Goal: Task Accomplishment & Management: Manage account settings

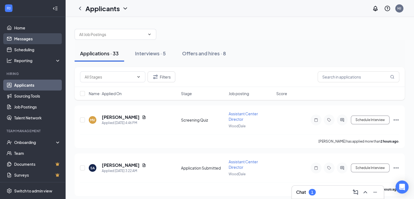
click at [46, 43] on link "Messages" at bounding box center [37, 38] width 47 height 11
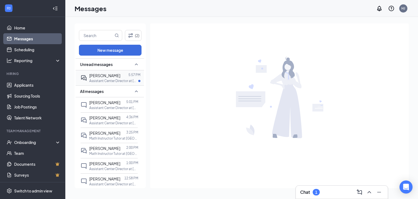
click at [121, 74] on div at bounding box center [124, 75] width 8 height 6
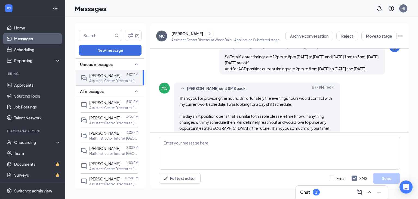
scroll to position [343, 0]
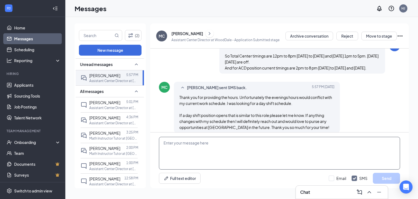
click at [206, 152] on textarea at bounding box center [279, 153] width 241 height 33
type textarea "o"
type textarea "Ok. Can you share your available hours."
click at [394, 178] on button "Send" at bounding box center [386, 178] width 27 height 11
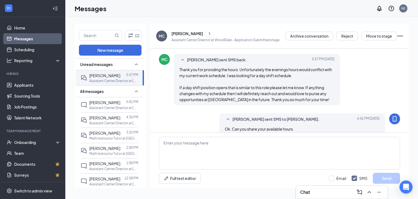
scroll to position [372, 0]
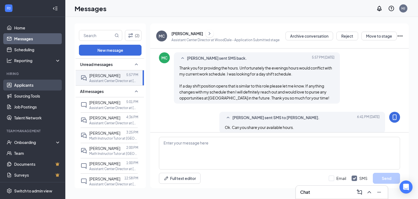
click at [26, 86] on link "Applicants" at bounding box center [37, 84] width 47 height 11
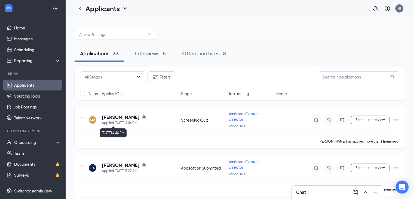
click at [110, 120] on div "Applied [DATE] 4:46 PM" at bounding box center [124, 122] width 44 height 5
click at [120, 117] on h5 "[PERSON_NAME]" at bounding box center [121, 117] width 38 height 6
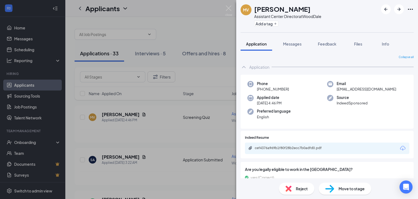
click at [210, 29] on div "MV [PERSON_NAME] Assistant Center Director at WoodDale Add a tag Application Me…" at bounding box center [209, 99] width 418 height 199
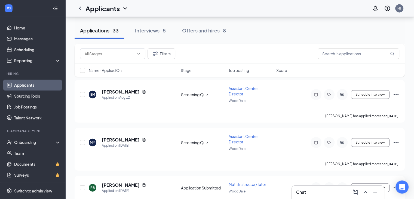
scroll to position [1430, 0]
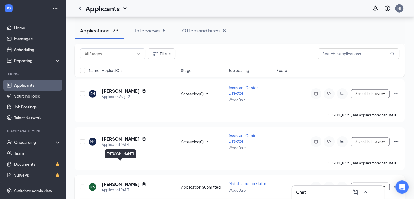
click at [126, 181] on h5 "[PERSON_NAME]" at bounding box center [121, 184] width 38 height 6
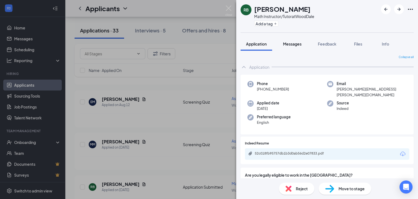
click at [292, 46] on button "Messages" at bounding box center [292, 44] width 29 height 14
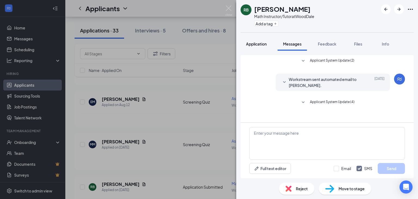
click at [260, 45] on span "Application" at bounding box center [256, 43] width 21 height 5
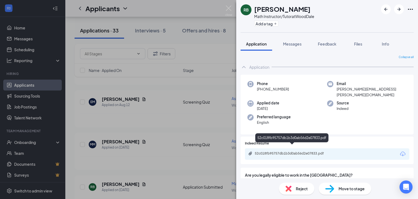
click at [319, 151] on div "52c018fb95757db1b3d0ab56d2e07833.pdf" at bounding box center [293, 153] width 76 height 4
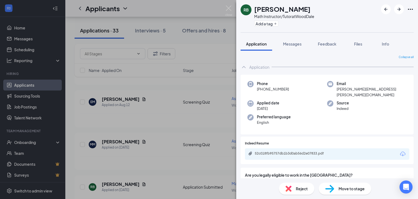
click at [302, 190] on span "Reject" at bounding box center [302, 188] width 12 height 6
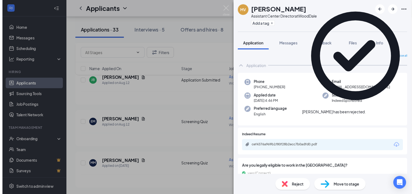
scroll to position [1247, 0]
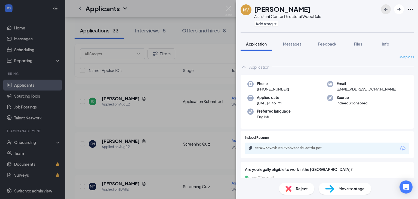
click at [386, 10] on icon "ArrowLeftNew" at bounding box center [386, 9] width 7 height 7
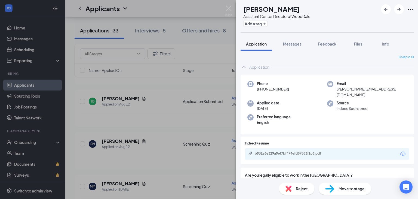
click at [221, 54] on div "MM [PERSON_NAME] Assistant Center Director at WoodDale Add a tag Application Me…" at bounding box center [209, 99] width 418 height 199
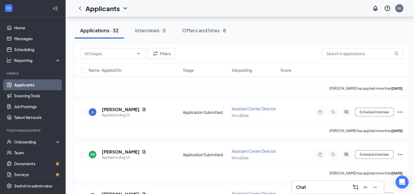
scroll to position [1251, 0]
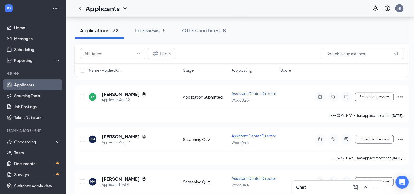
click at [124, 6] on icon "ChevronDown" at bounding box center [125, 8] width 7 height 7
click at [158, 6] on div "Applicants HJ" at bounding box center [239, 8] width 349 height 17
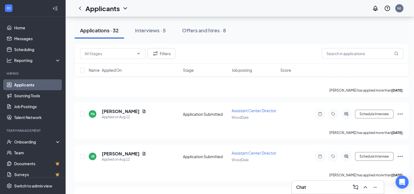
scroll to position [1169, 0]
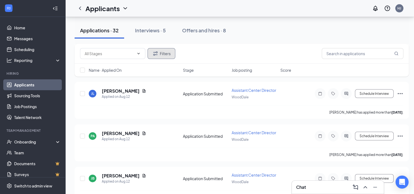
click at [165, 55] on button "Filters" at bounding box center [161, 53] width 28 height 11
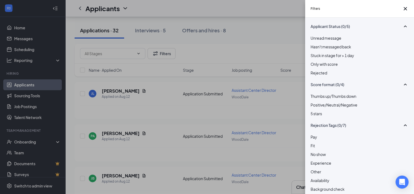
click at [335, 76] on div "Rejected" at bounding box center [360, 73] width 98 height 6
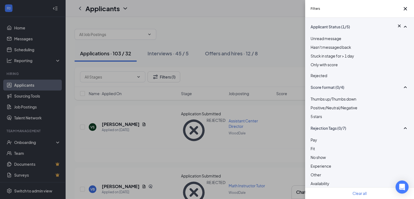
click at [281, 32] on div "Filters Applicant Status (1/5) Unread message Hasn't messaged back Stuck in sta…" at bounding box center [207, 99] width 414 height 199
click at [289, 40] on div "Filters Applicant Status (1/5) Unread message Hasn't messaged back Stuck in sta…" at bounding box center [207, 99] width 414 height 199
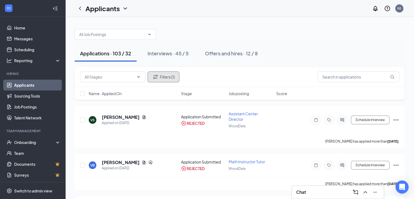
click at [160, 80] on button "Filters (1)" at bounding box center [163, 76] width 32 height 11
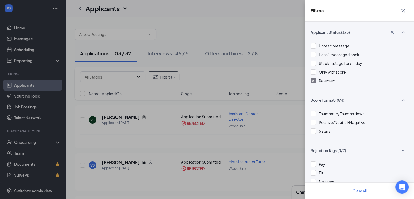
click at [312, 82] on div at bounding box center [313, 80] width 5 height 5
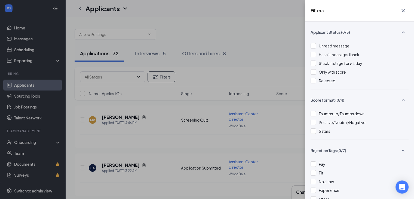
click at [405, 11] on icon "Cross" at bounding box center [403, 10] width 7 height 7
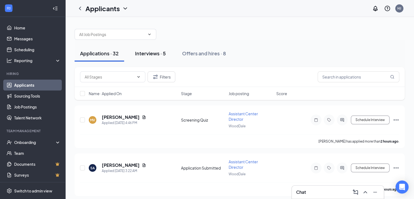
click at [157, 55] on div "Interviews · 5" at bounding box center [150, 53] width 31 height 7
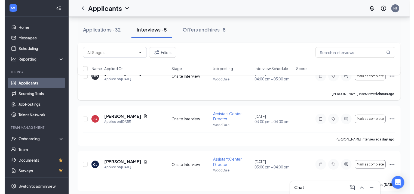
scroll to position [124, 0]
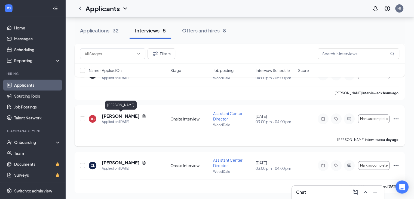
click at [108, 116] on h5 "[PERSON_NAME]" at bounding box center [121, 116] width 38 height 6
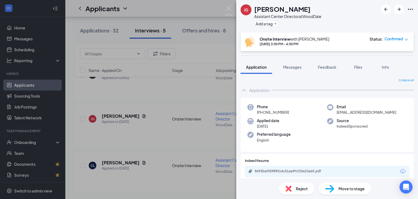
drag, startPoint x: 255, startPoint y: 8, endPoint x: 329, endPoint y: 7, distance: 74.3
click at [311, 7] on h1 "[PERSON_NAME]" at bounding box center [282, 8] width 56 height 9
copy h1 "[PERSON_NAME]"
click at [205, 84] on div "JG Jailine Gomez-Mendoza Assistant Center Director at WoodDale Add a tag Onsite…" at bounding box center [209, 99] width 418 height 199
click at [221, 51] on div "JG Jailine Gomez-Mendoza Assistant Center Director at WoodDale Add a tag Onsite…" at bounding box center [209, 99] width 418 height 199
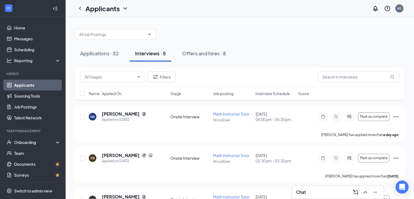
click at [270, 43] on div "Applications · 32 Interviews · 5 Offers and hires · 8" at bounding box center [240, 53] width 330 height 27
click at [208, 55] on div "Offers and hires · 8" at bounding box center [204, 53] width 44 height 7
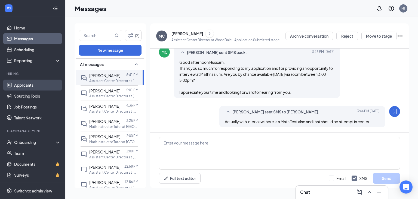
scroll to position [247, 0]
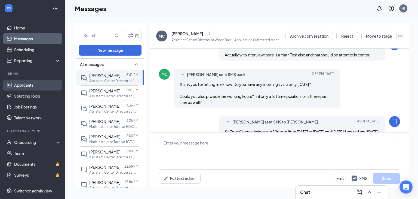
click at [40, 86] on link "Applicants" at bounding box center [37, 84] width 47 height 11
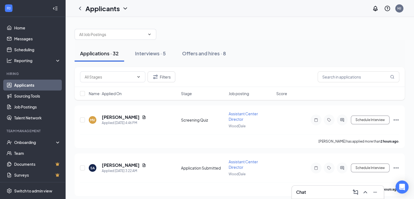
click at [317, 27] on div at bounding box center [240, 31] width 330 height 16
click at [299, 56] on div "Applications · 32 Interviews · 5 Offers and hires · 8" at bounding box center [240, 53] width 330 height 16
